Goal: Transaction & Acquisition: Purchase product/service

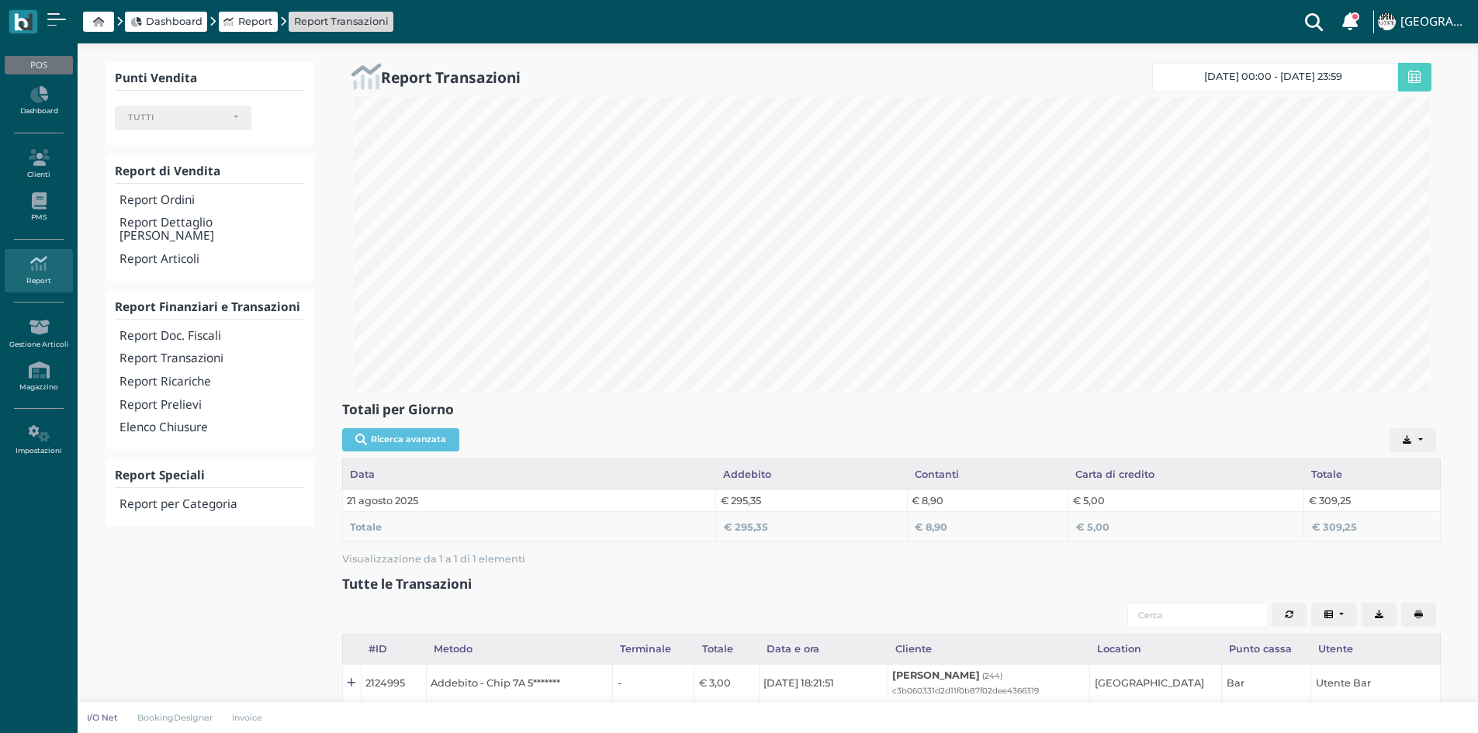
select select
click at [29, 57] on div "POS" at bounding box center [39, 65] width 68 height 19
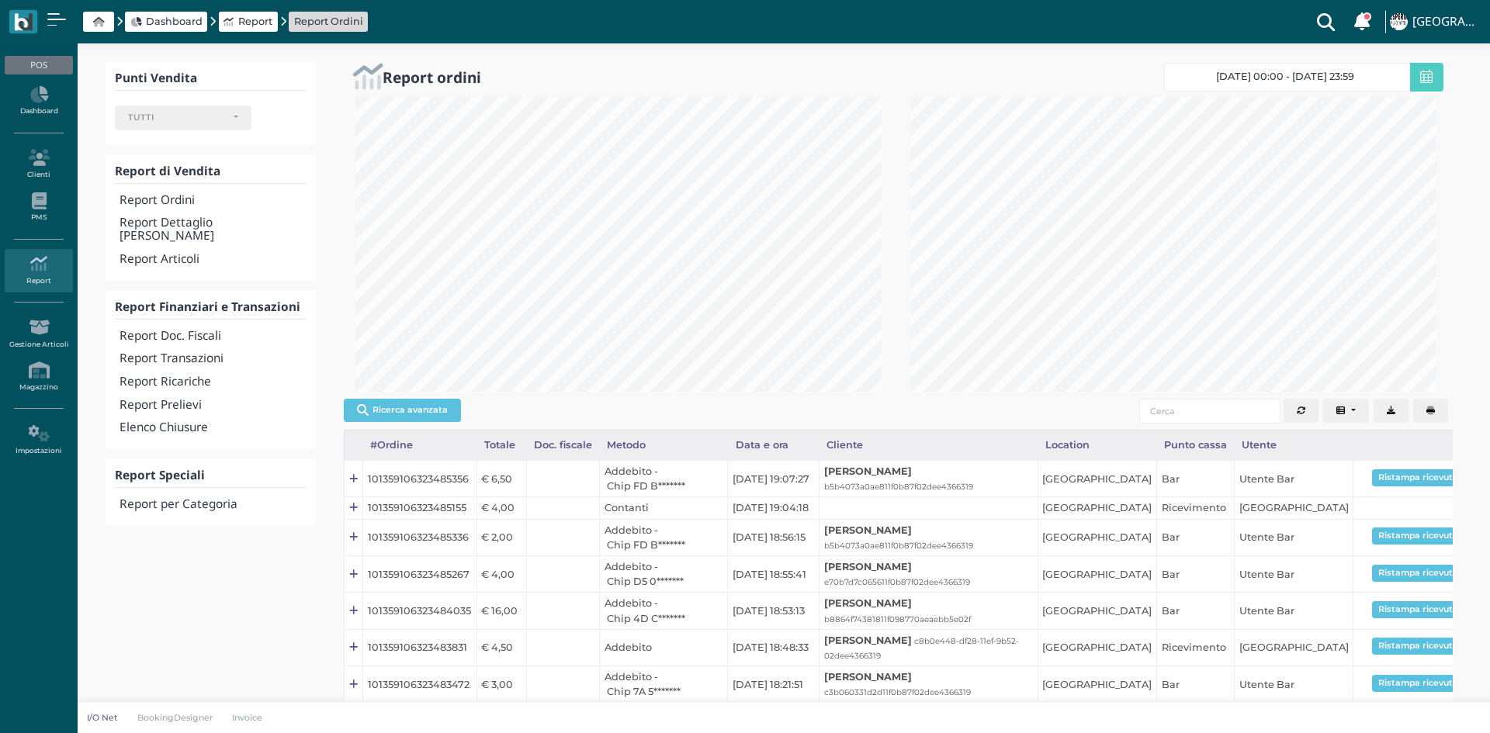
select select
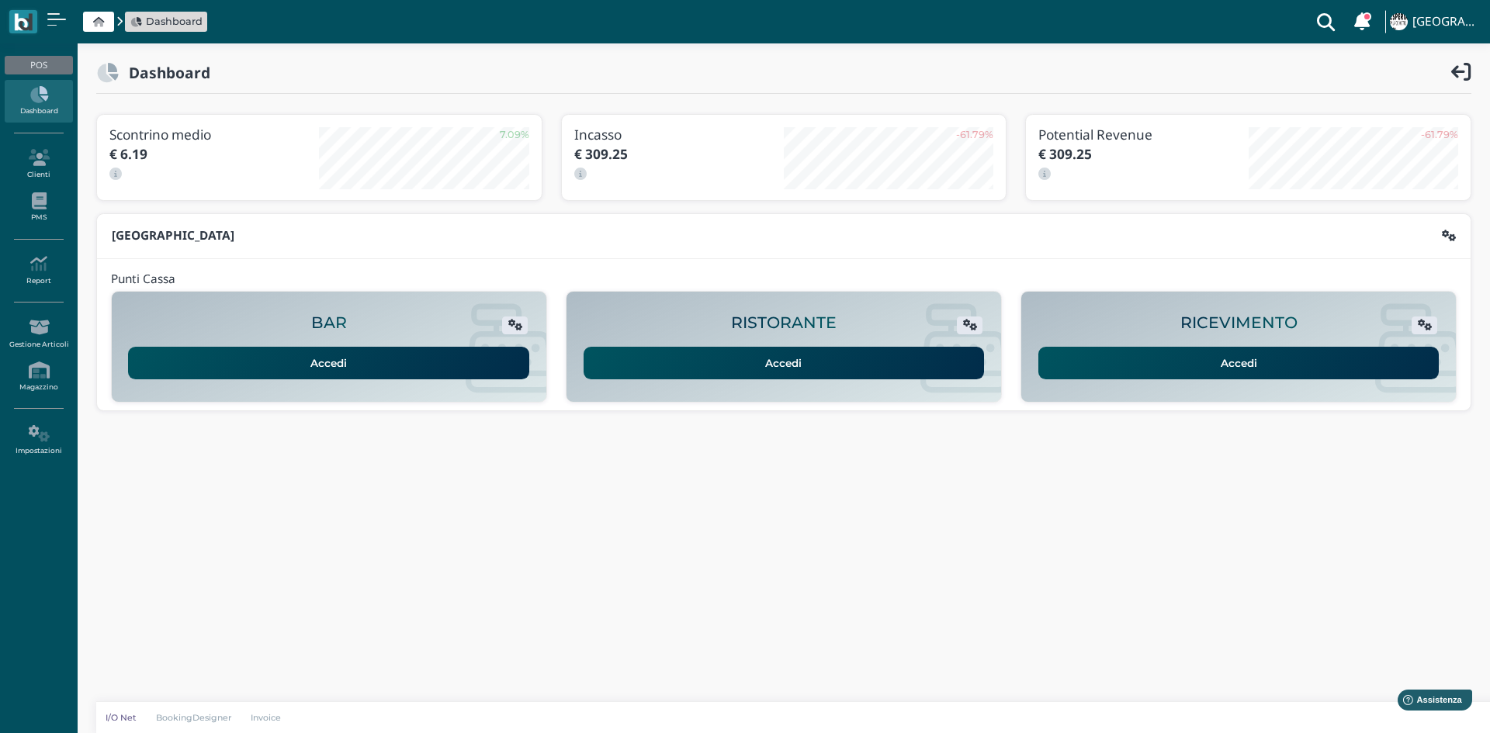
click at [1168, 359] on link "Accedi" at bounding box center [1238, 363] width 401 height 33
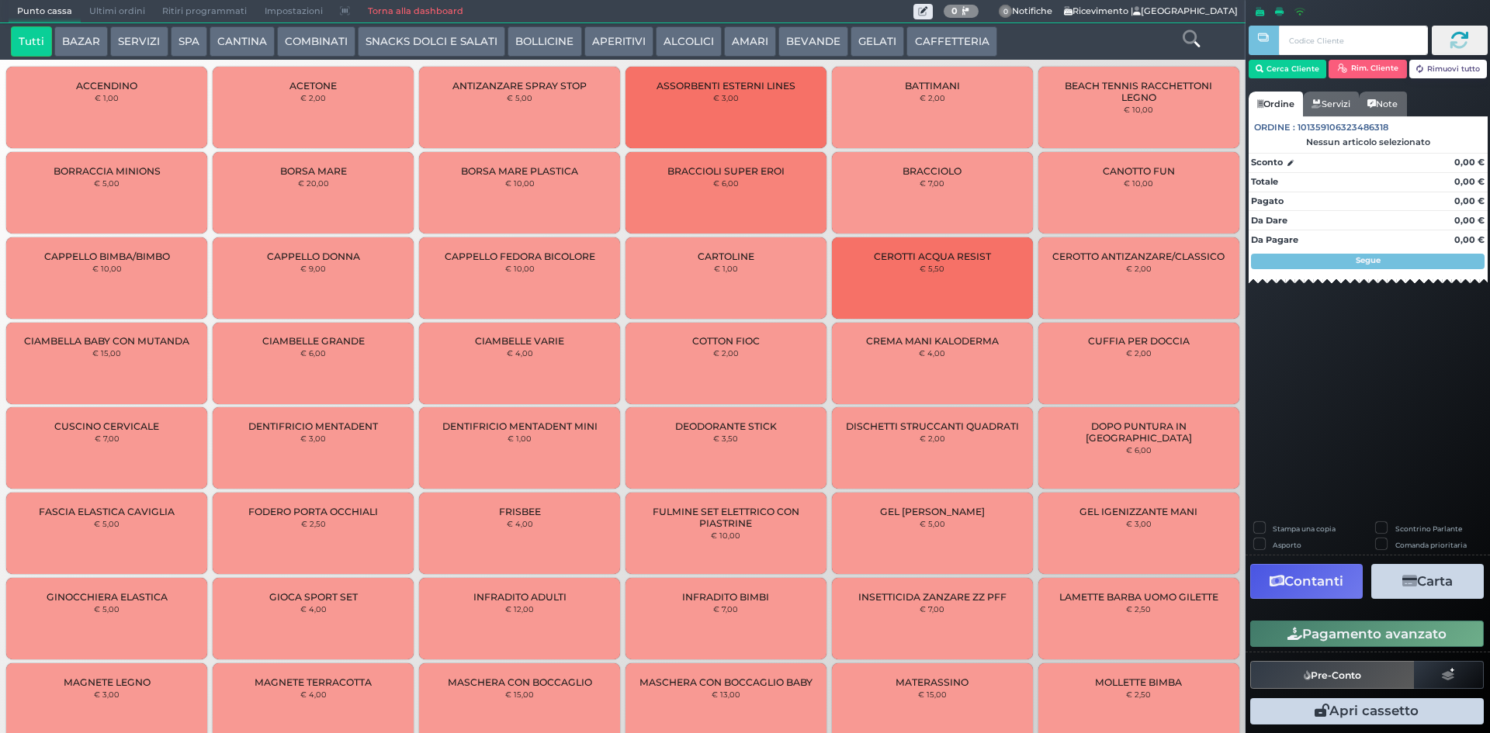
click at [428, 29] on button "SNACKS DOLCI E SALATI" at bounding box center [431, 41] width 147 height 31
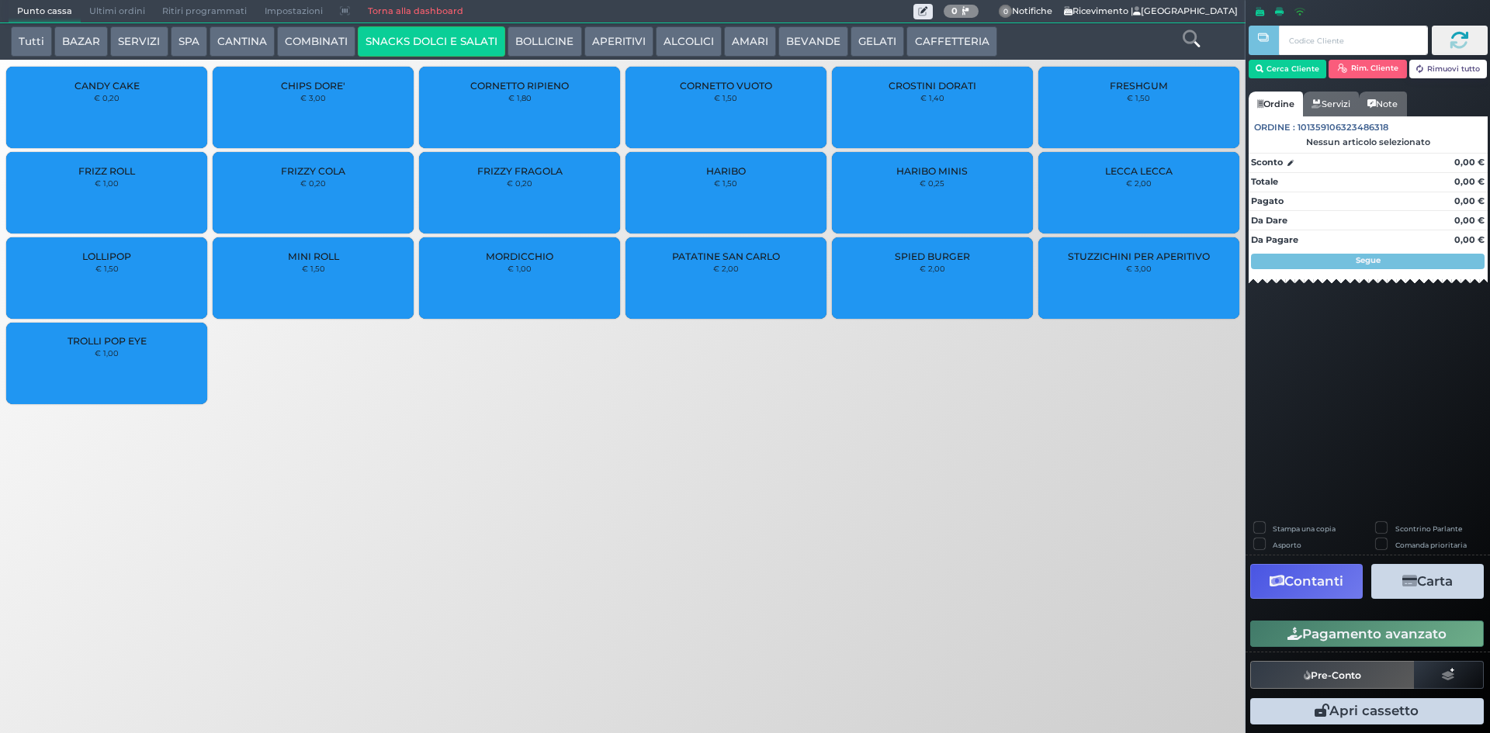
click at [754, 273] on div "PATATINE SAN CARLO € 2,00" at bounding box center [726, 277] width 201 height 81
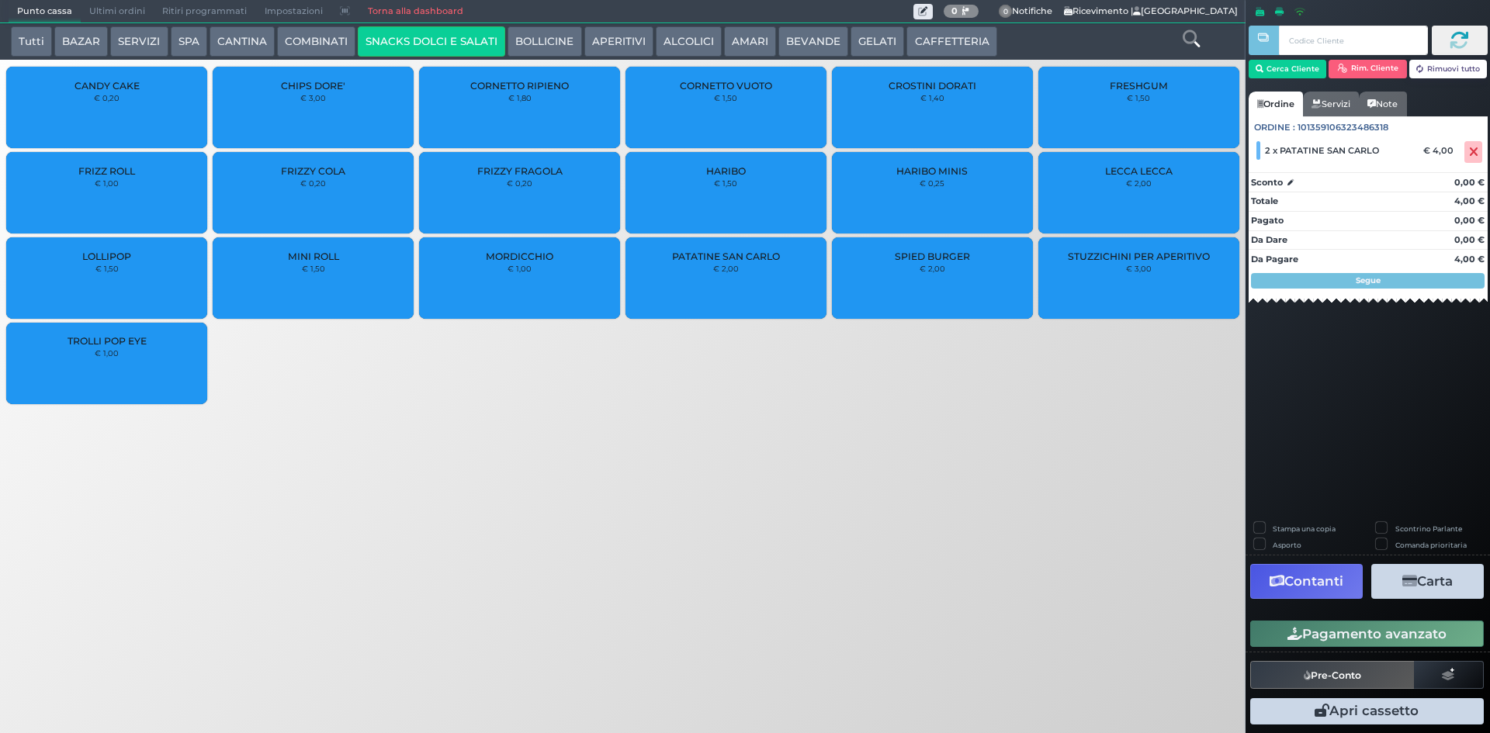
click at [945, 105] on div "CROSTINI DORATI € 1,40" at bounding box center [932, 107] width 201 height 81
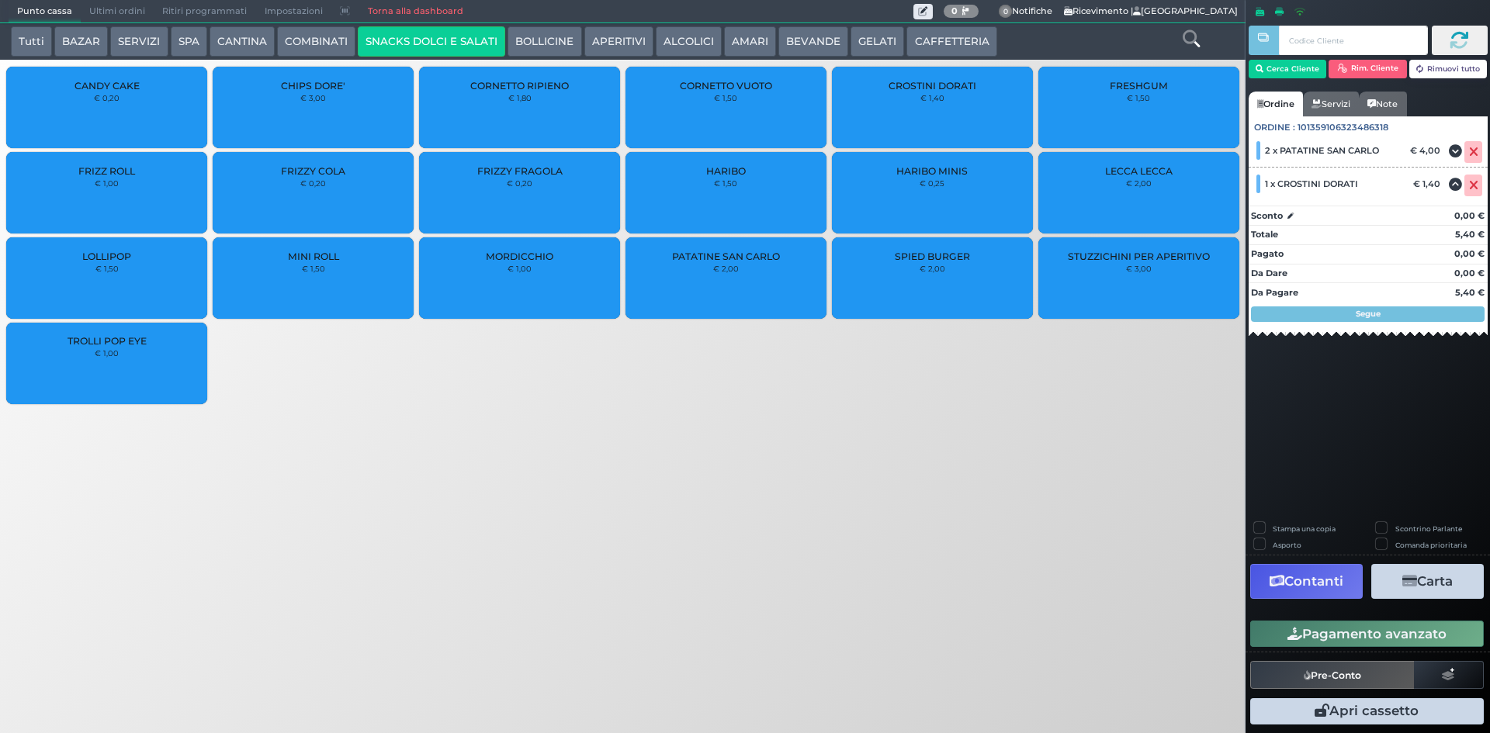
click at [1273, 526] on label "Stampa una copia" at bounding box center [1304, 529] width 63 height 10
checkbox input "true"
click at [1446, 591] on button "Carta" at bounding box center [1427, 581] width 113 height 35
